Goal: Task Accomplishment & Management: Use online tool/utility

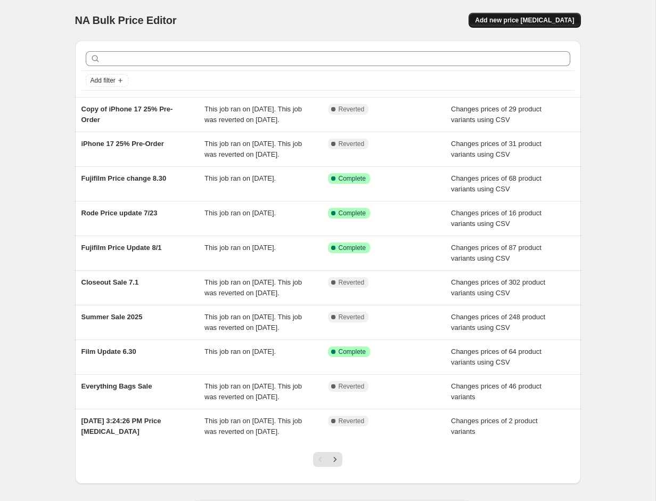
click at [536, 21] on span "Add new price [MEDICAL_DATA]" at bounding box center [524, 20] width 99 height 9
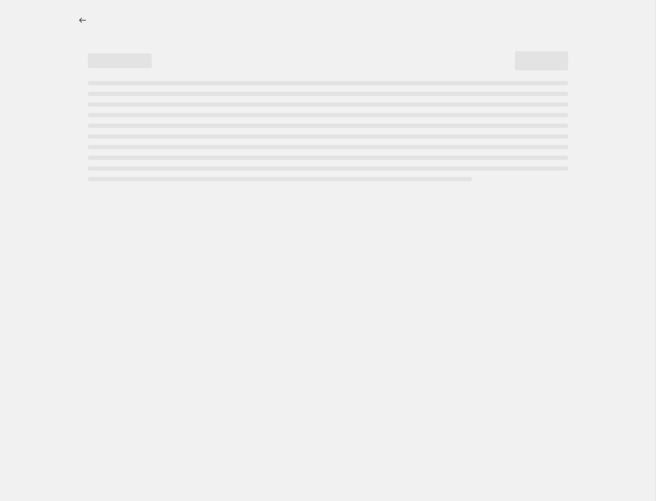
select select "percentage"
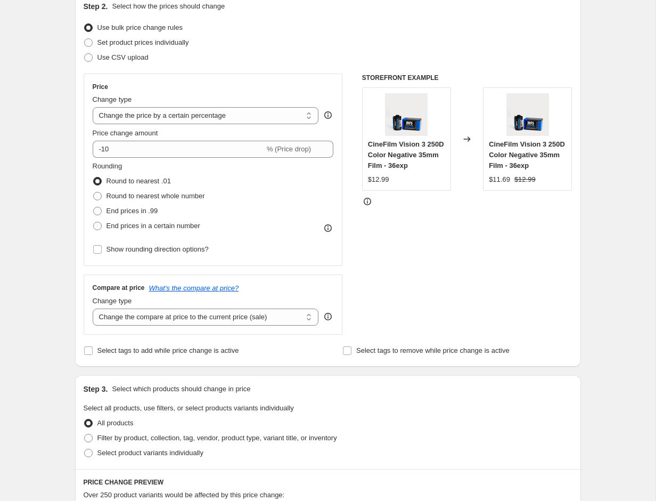
scroll to position [128, 0]
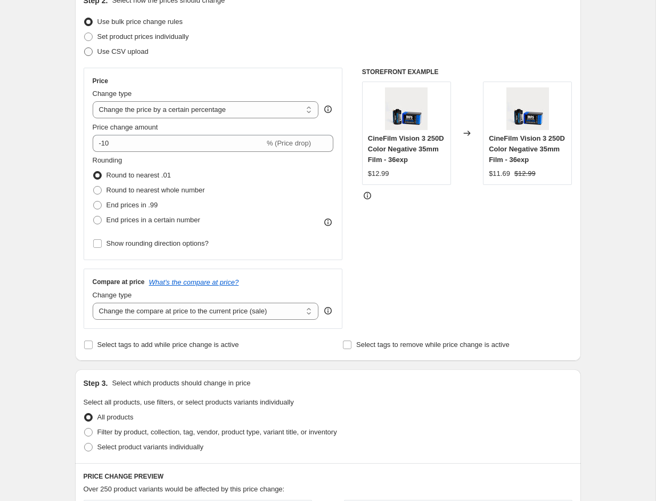
click at [124, 54] on span "Use CSV upload" at bounding box center [122, 51] width 51 height 8
click at [85, 48] on input "Use CSV upload" at bounding box center [84, 47] width 1 height 1
radio input "true"
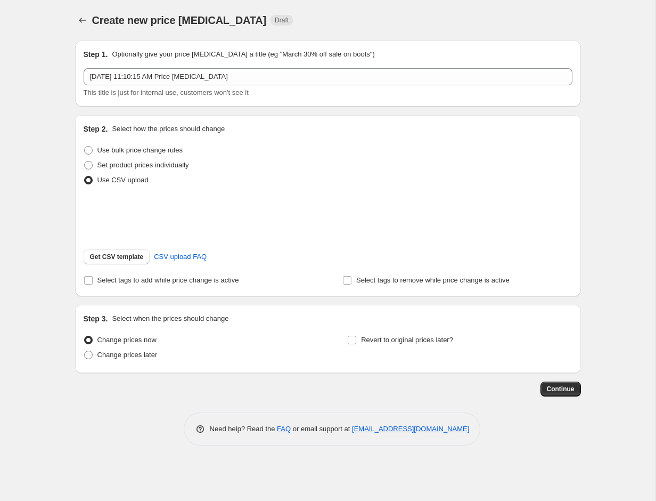
scroll to position [0, 0]
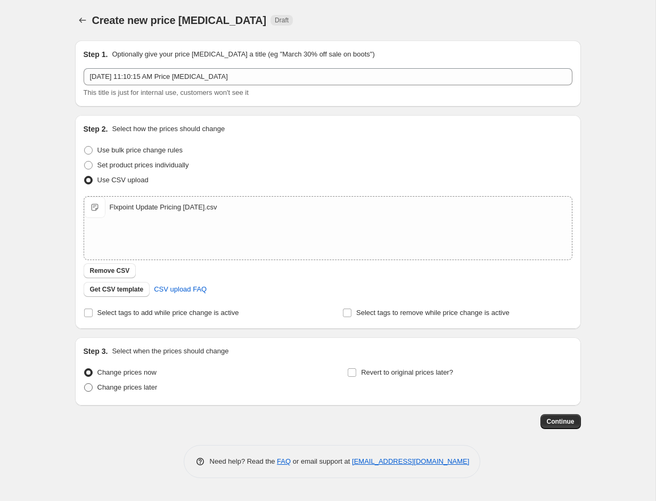
click at [133, 388] on span "Change prices later" at bounding box center [127, 387] width 60 height 8
click at [85, 383] on input "Change prices later" at bounding box center [84, 383] width 1 height 1
radio input "true"
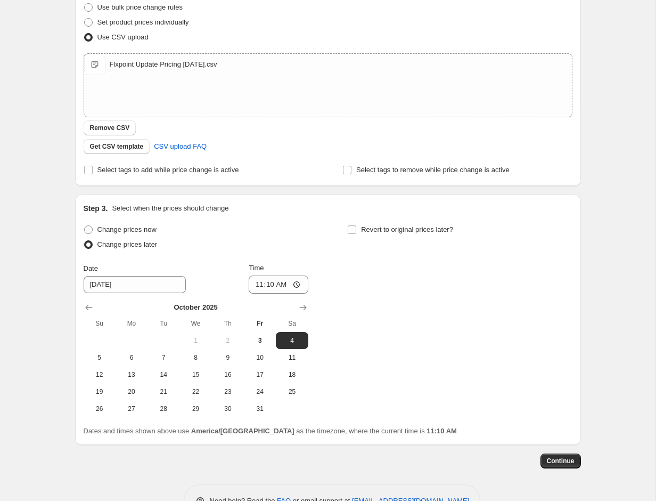
scroll to position [164, 0]
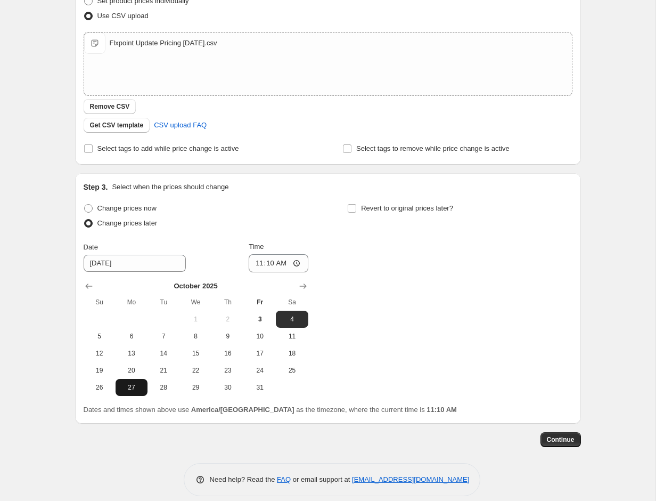
click at [132, 387] on span "27" at bounding box center [131, 387] width 23 height 9
type input "[DATE]"
click at [257, 262] on input "11:10" at bounding box center [279, 263] width 60 height 18
type input "01:00"
click at [364, 276] on div "Change prices now Change prices later Date [DATE] Time 01:00 [DATE] Su Mo Tu We…" at bounding box center [328, 298] width 489 height 195
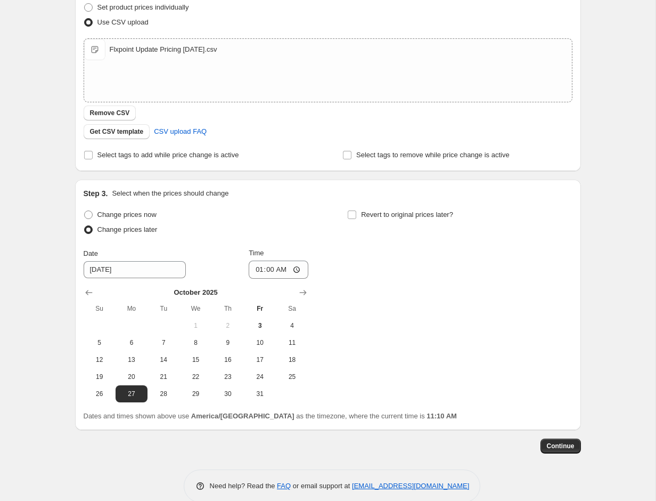
scroll to position [153, 0]
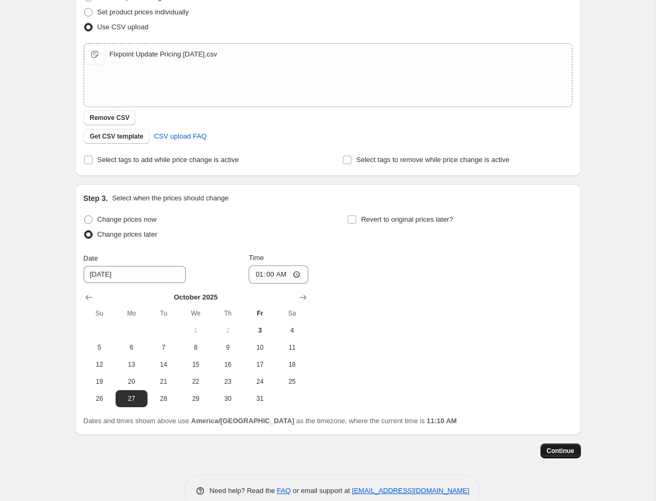
click at [554, 452] on span "Continue" at bounding box center [561, 450] width 28 height 9
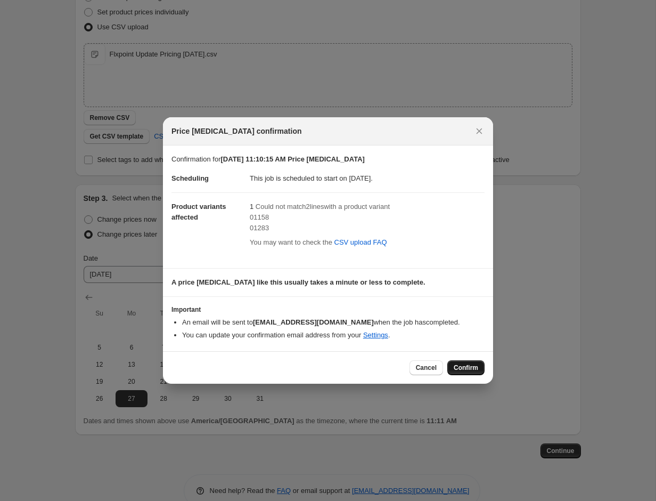
click at [466, 365] on span "Confirm" at bounding box center [466, 367] width 24 height 9
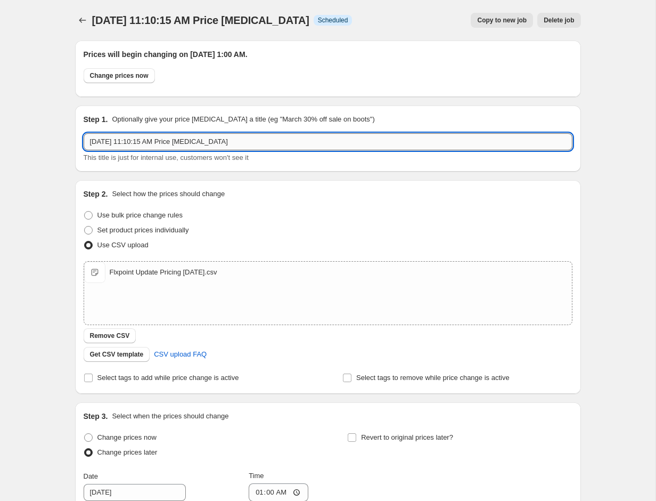
click at [225, 141] on input "[DATE] 11:10:15 AM Price [MEDICAL_DATA]" at bounding box center [328, 141] width 489 height 17
type input "Ricoh 10.27"
click at [301, 201] on div "Step 2. Select how the prices should change Use bulk price change rules Set pro…" at bounding box center [328, 287] width 489 height 197
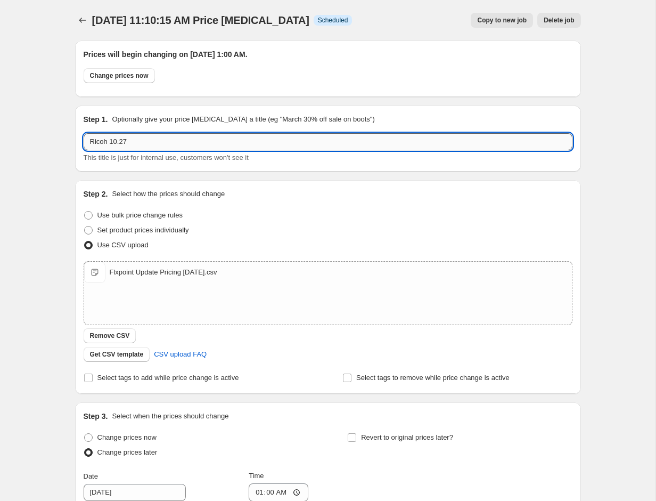
click at [431, 141] on input "Ricoh 10.27" at bounding box center [328, 141] width 489 height 17
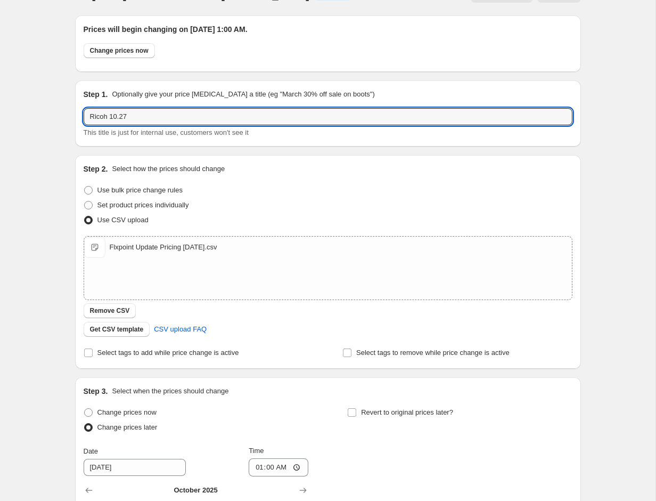
scroll to position [240, 0]
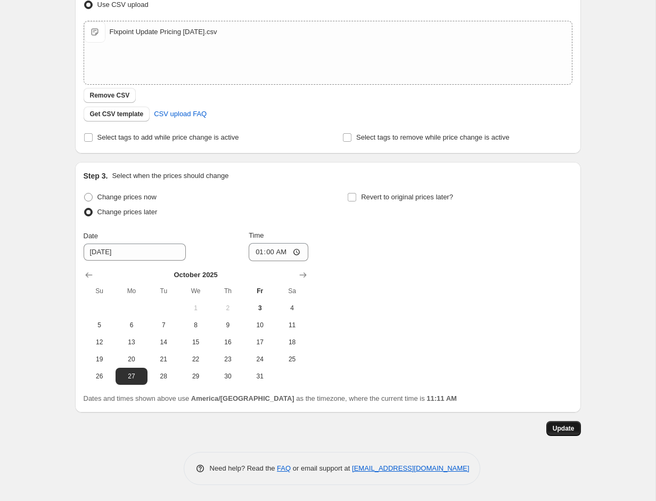
click at [553, 427] on span "Update" at bounding box center [564, 428] width 22 height 9
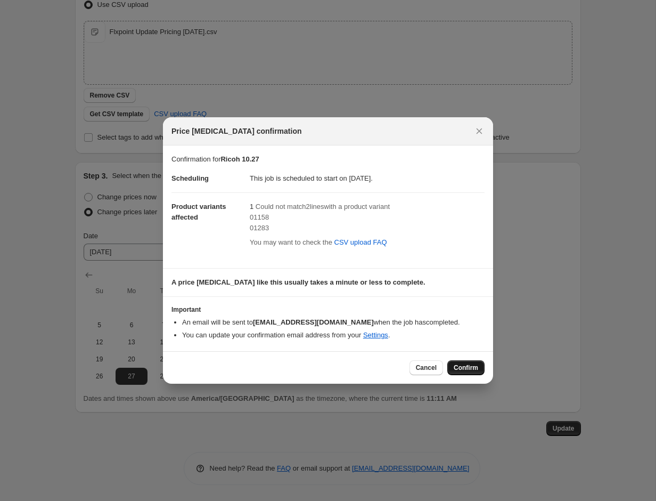
click at [456, 365] on span "Confirm" at bounding box center [466, 367] width 24 height 9
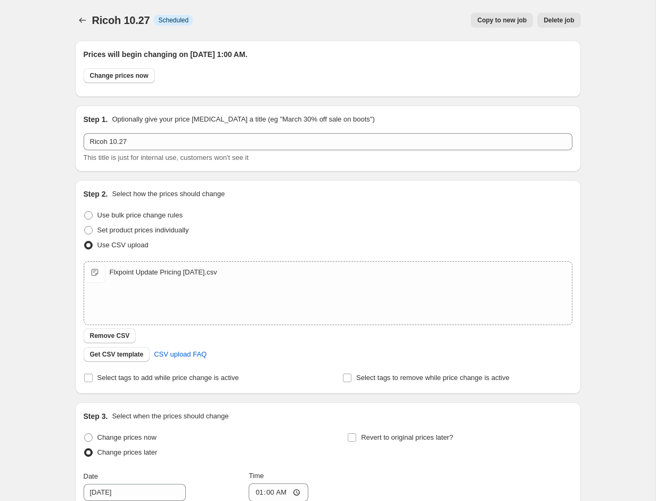
click at [69, 21] on div "Ricoh 10.27. This page is ready Ricoh 10.27 Info Scheduled Copy to new job Dele…" at bounding box center [327, 370] width 531 height 741
click at [80, 20] on icon "Price change jobs" at bounding box center [82, 20] width 11 height 11
